Goal: Information Seeking & Learning: Check status

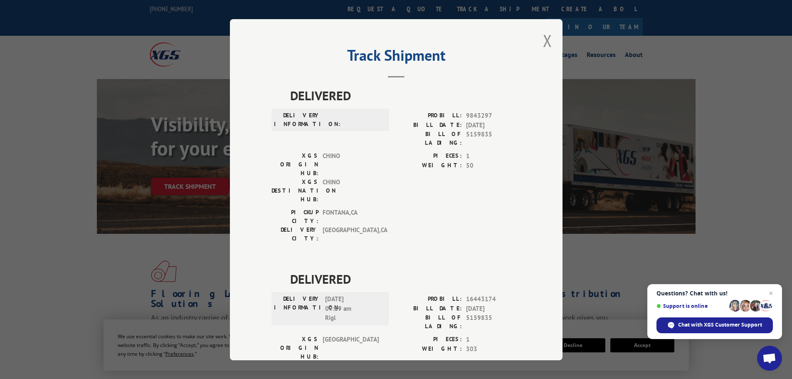
scroll to position [249, 0]
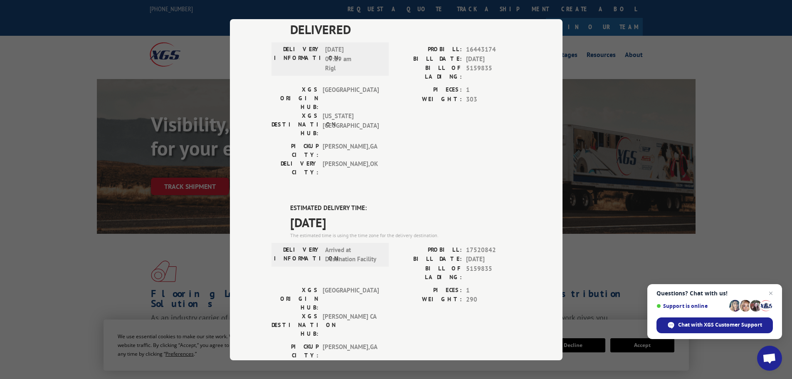
click at [647, 139] on div "Track Shipment DELIVERED DELIVERY INFORMATION: PROBILL: 9843297 BILL DATE: 04/1…" at bounding box center [396, 189] width 792 height 379
click at [150, 223] on div "Track Shipment DELIVERED DELIVERY INFORMATION: PROBILL: 9843297 BILL DATE: 04/1…" at bounding box center [396, 189] width 792 height 379
drag, startPoint x: 149, startPoint y: 218, endPoint x: 160, endPoint y: 205, distance: 16.6
click at [155, 210] on div "Track Shipment DELIVERED DELIVERY INFORMATION: PROBILL: 9843297 BILL DATE: 04/1…" at bounding box center [396, 189] width 792 height 379
click at [705, 100] on div "Track Shipment DELIVERED DELIVERY INFORMATION: PROBILL: 9843297 BILL DATE: 04/1…" at bounding box center [396, 189] width 792 height 379
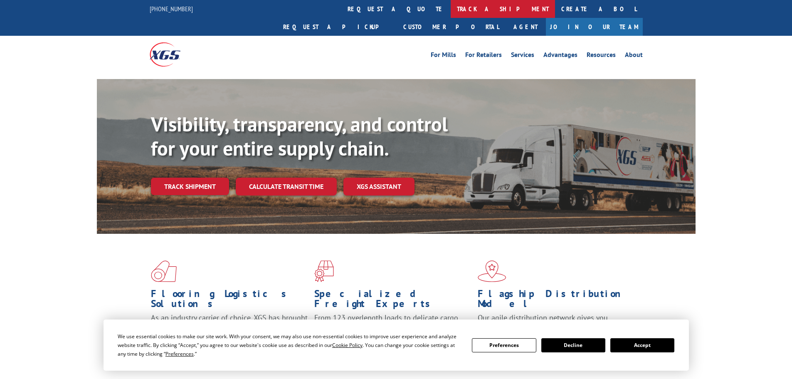
click at [450, 12] on link "track a shipment" at bounding box center [502, 9] width 104 height 18
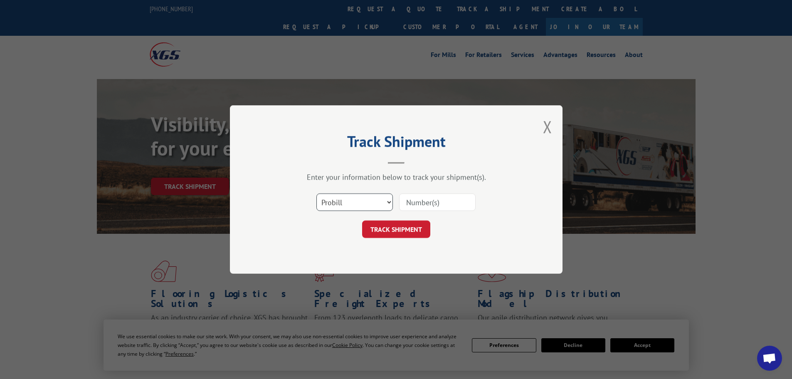
click at [369, 201] on select "Select category... Probill BOL PO" at bounding box center [354, 201] width 76 height 17
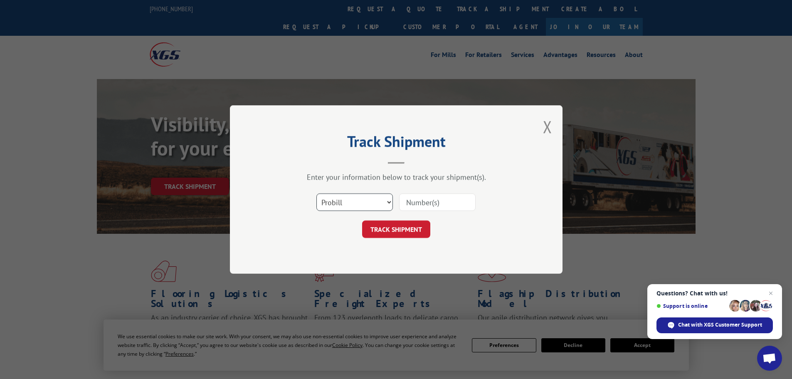
select select "bol"
click at [316, 193] on select "Select category... Probill BOL PO" at bounding box center [354, 201] width 76 height 17
click at [415, 206] on input at bounding box center [437, 201] width 76 height 17
paste input "6006081"
type input "6006081"
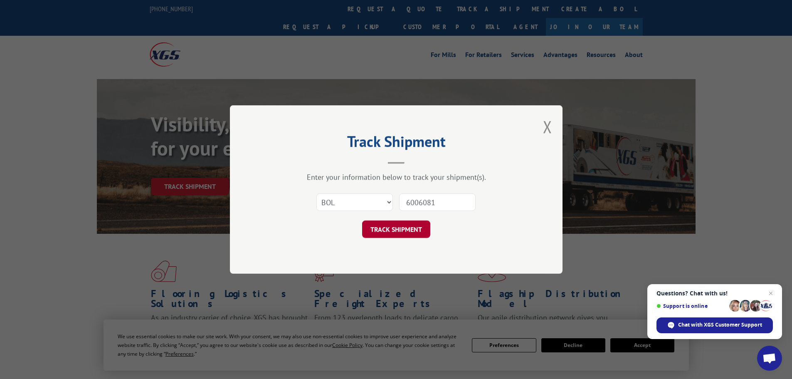
click at [418, 223] on button "TRACK SHIPMENT" at bounding box center [396, 228] width 68 height 17
